Goal: Task Accomplishment & Management: Use online tool/utility

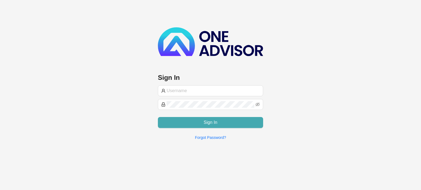
type input "[EMAIL_ADDRESS][DOMAIN_NAME]"
click at [188, 121] on button "Sign In" at bounding box center [210, 122] width 105 height 11
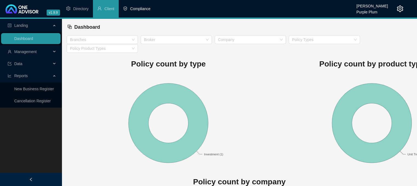
click at [129, 9] on li "Compliance" at bounding box center [137, 9] width 36 height 18
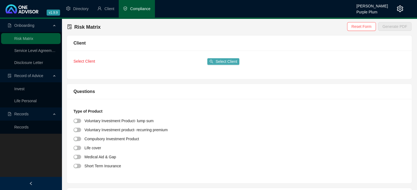
click at [228, 59] on span "Select Client" at bounding box center [226, 62] width 22 height 6
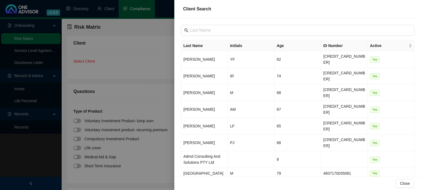
click at [139, 77] on div at bounding box center [210, 95] width 421 height 190
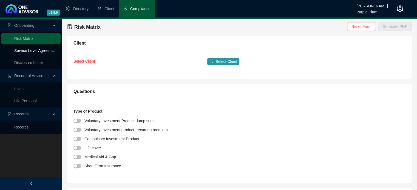
click at [42, 51] on link "Service Level Agreement" at bounding box center [35, 50] width 43 height 4
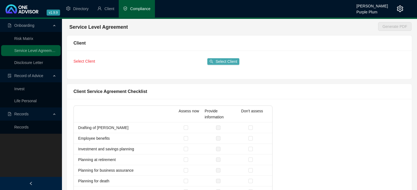
click at [223, 62] on span "Select Client" at bounding box center [226, 62] width 22 height 6
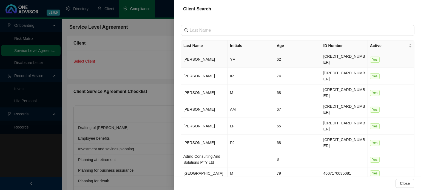
click at [203, 60] on td "[PERSON_NAME]" at bounding box center [204, 59] width 47 height 17
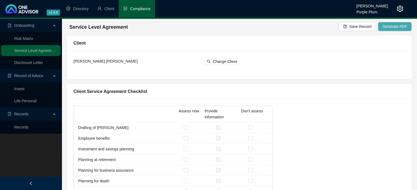
click at [398, 29] on span "Generate PDF" at bounding box center [394, 27] width 25 height 6
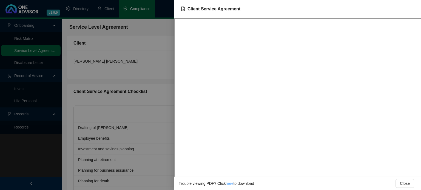
click at [227, 185] on link "here" at bounding box center [230, 184] width 8 height 4
click at [35, 63] on div at bounding box center [210, 95] width 421 height 190
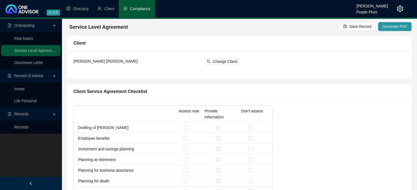
click at [41, 64] on link "Disclosure Letter" at bounding box center [28, 63] width 29 height 4
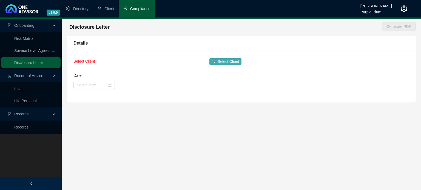
click at [231, 59] on span "Select Client" at bounding box center [229, 62] width 22 height 6
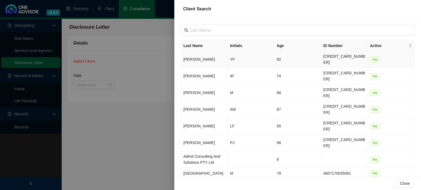
click at [213, 58] on td "[PERSON_NAME]" at bounding box center [204, 59] width 47 height 17
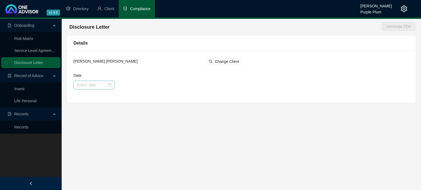
click at [112, 84] on div at bounding box center [93, 85] width 41 height 9
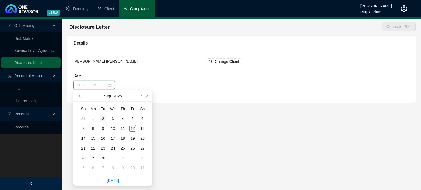
type input "[DATE]"
drag, startPoint x: 104, startPoint y: 120, endPoint x: 110, endPoint y: 119, distance: 6.5
click at [104, 120] on div "2" at bounding box center [103, 119] width 7 height 7
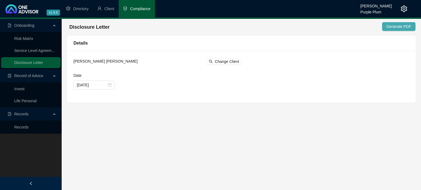
click at [392, 26] on span "Generate PDF" at bounding box center [398, 27] width 25 height 6
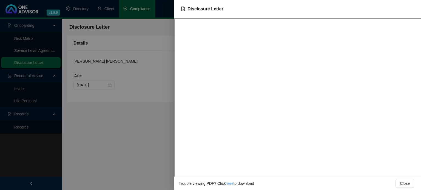
click at [227, 183] on link "here" at bounding box center [230, 184] width 8 height 4
drag, startPoint x: 115, startPoint y: 137, endPoint x: 117, endPoint y: 135, distance: 3.1
click at [115, 136] on div at bounding box center [210, 95] width 421 height 190
